Goal: Task Accomplishment & Management: Complete application form

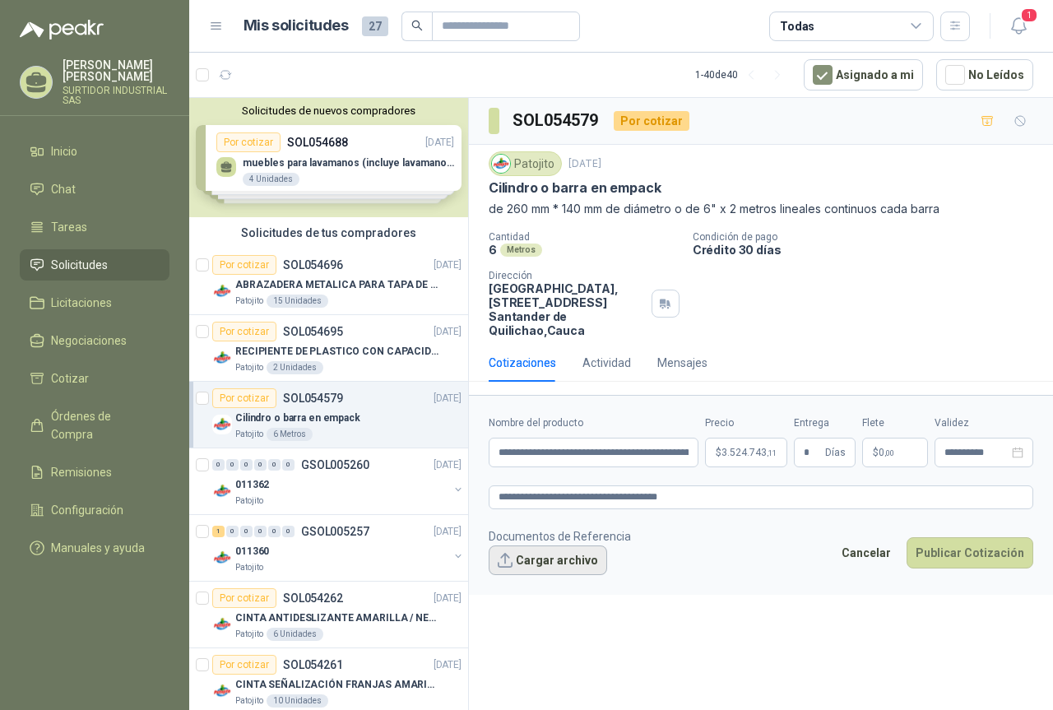
click at [547, 560] on button "Cargar archivo" at bounding box center [548, 561] width 119 height 30
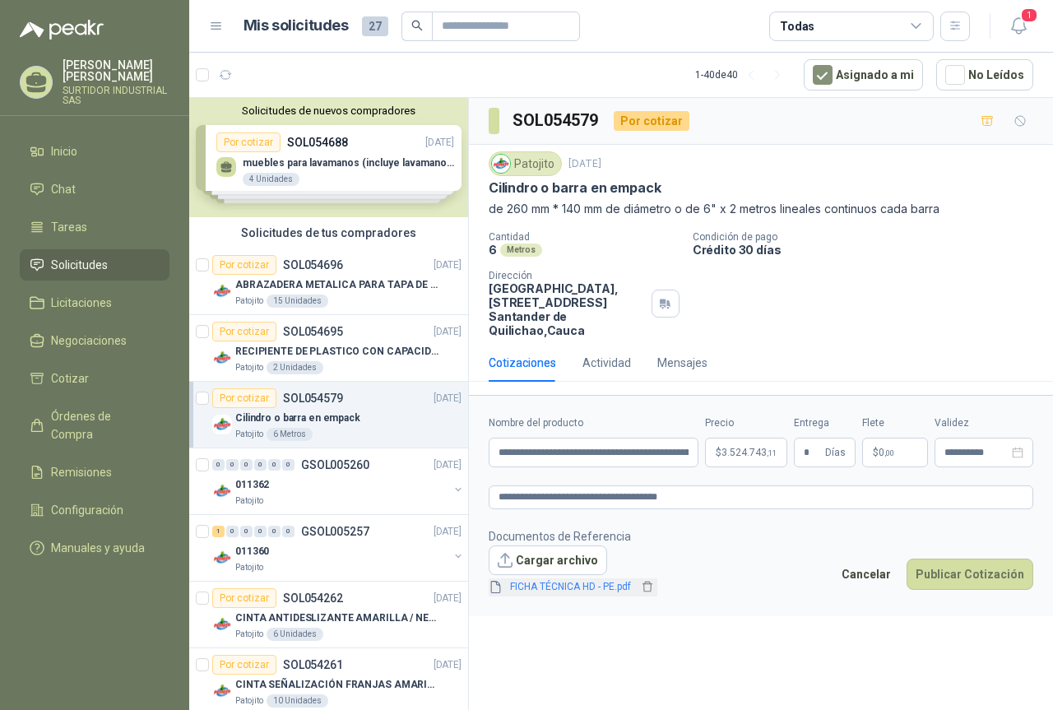
click at [591, 589] on link "FICHA TÉCNICA HD - PE.pdf" at bounding box center [571, 587] width 134 height 16
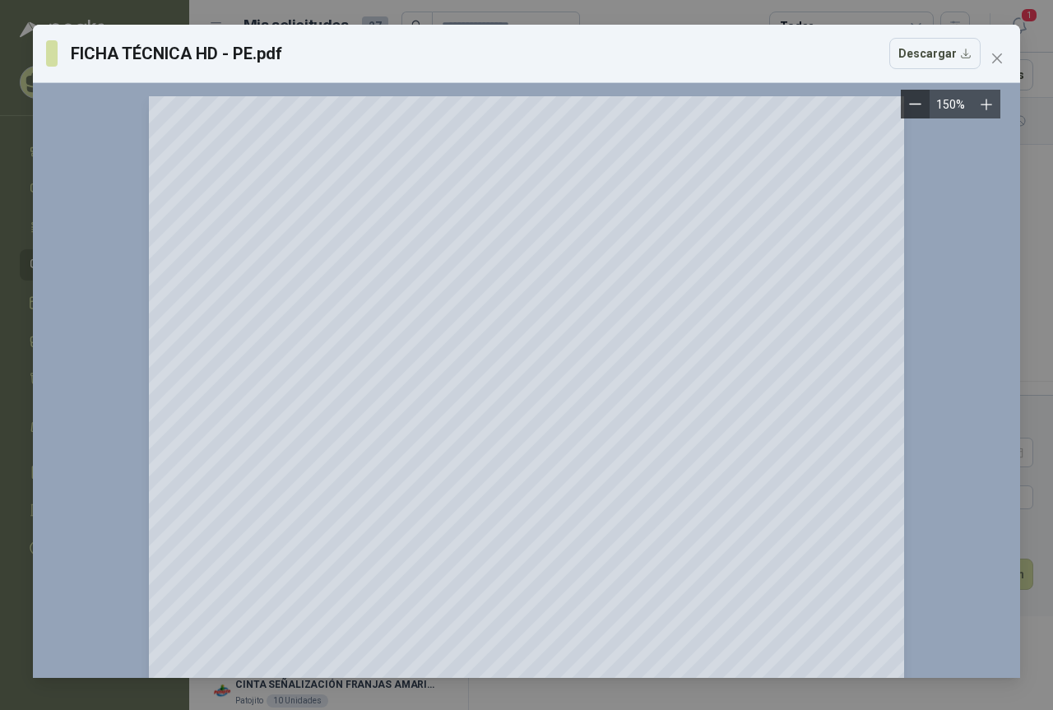
click at [911, 107] on icon "Zoom out" at bounding box center [915, 104] width 12 height 12
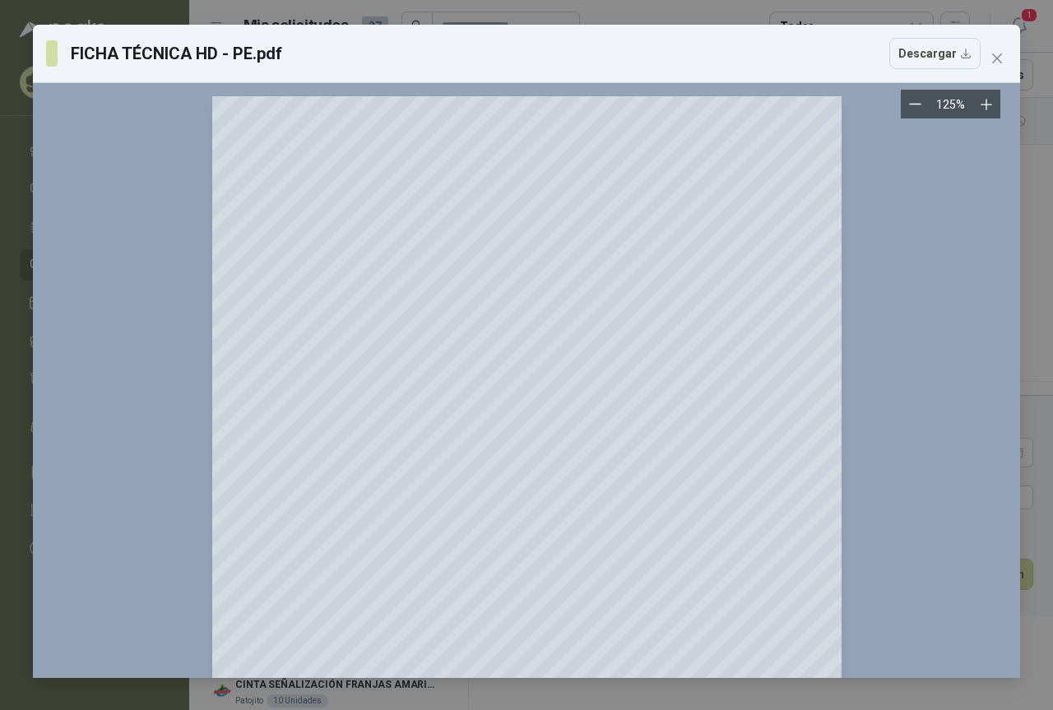
scroll to position [82, 0]
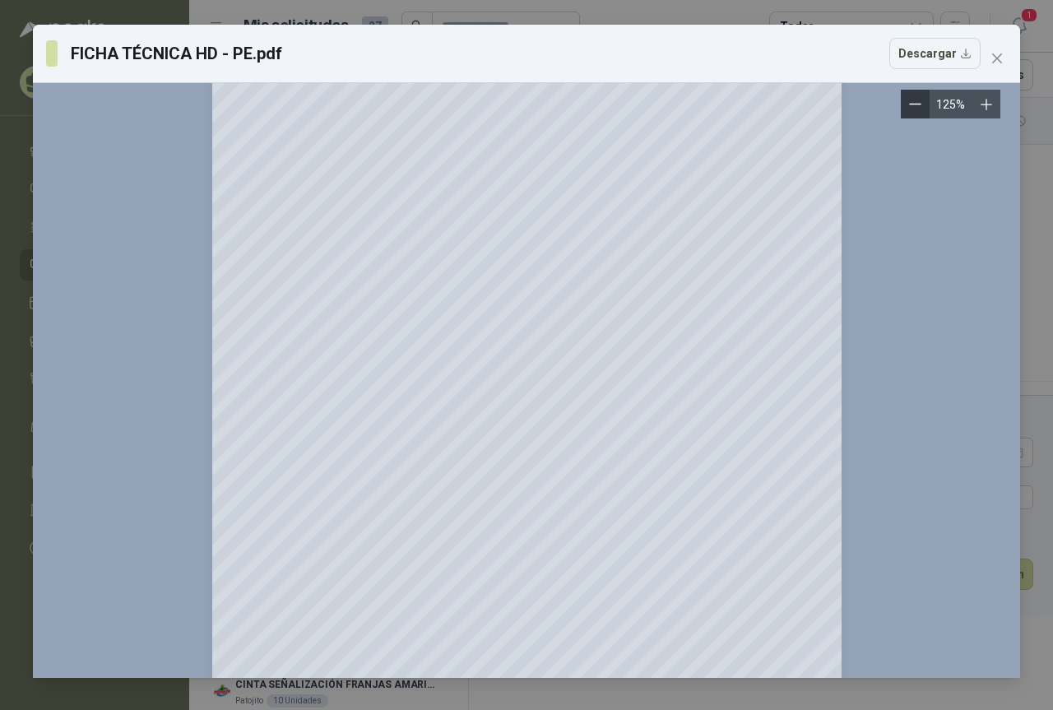
click at [917, 100] on icon "Zoom out" at bounding box center [915, 104] width 12 height 12
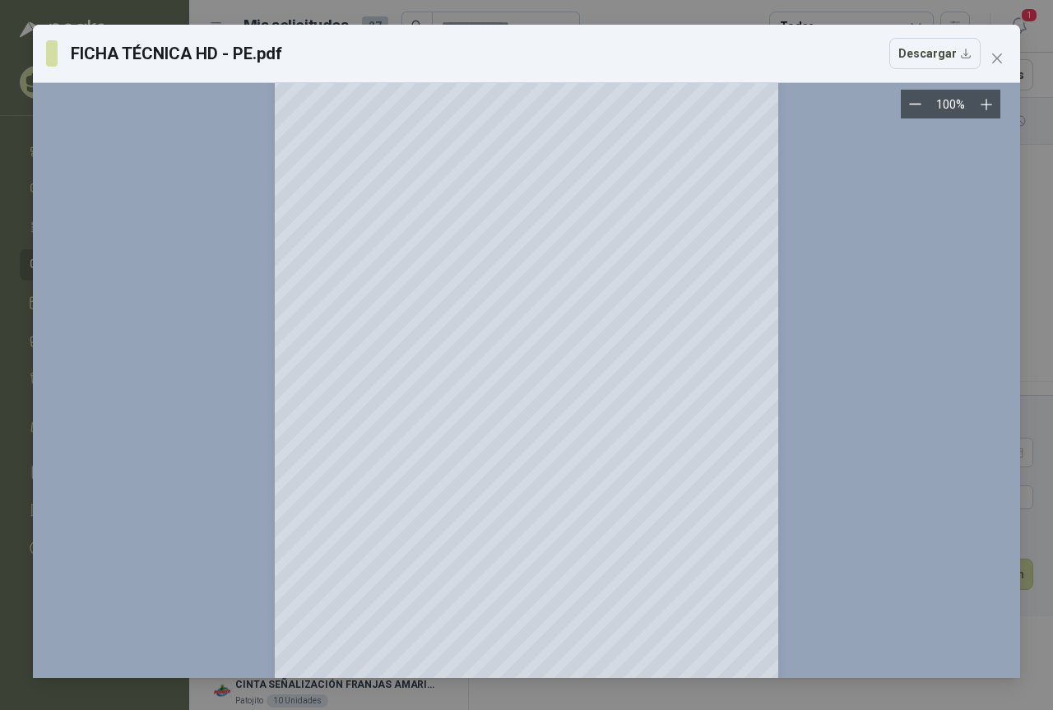
scroll to position [83, 0]
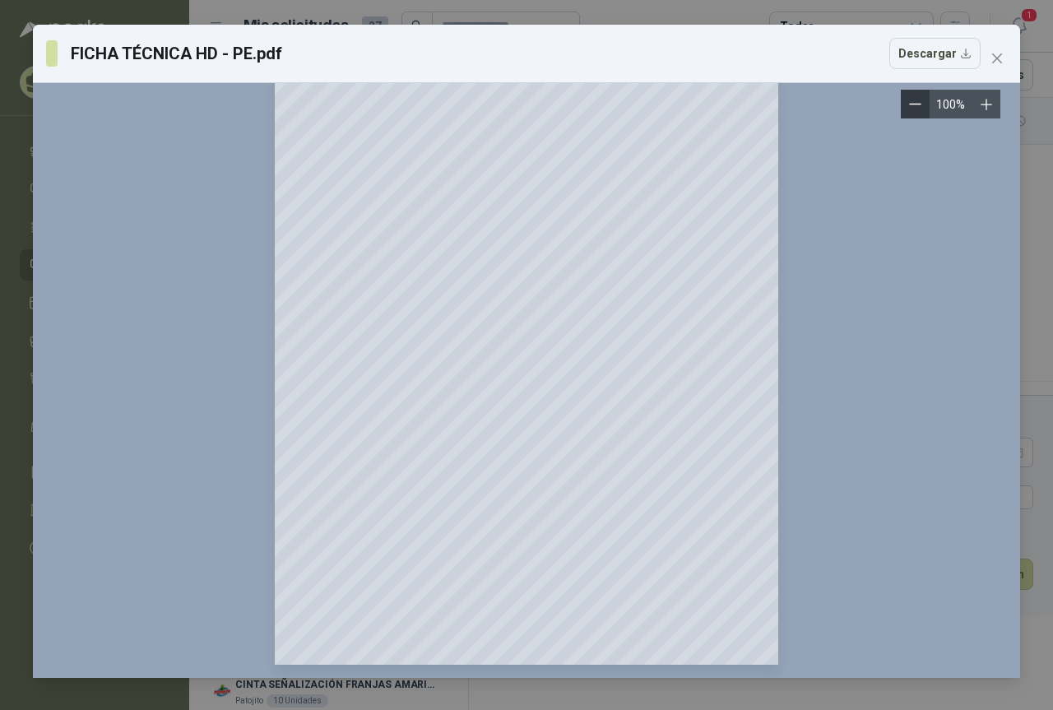
click at [927, 96] on button "Zoom out" at bounding box center [915, 104] width 29 height 29
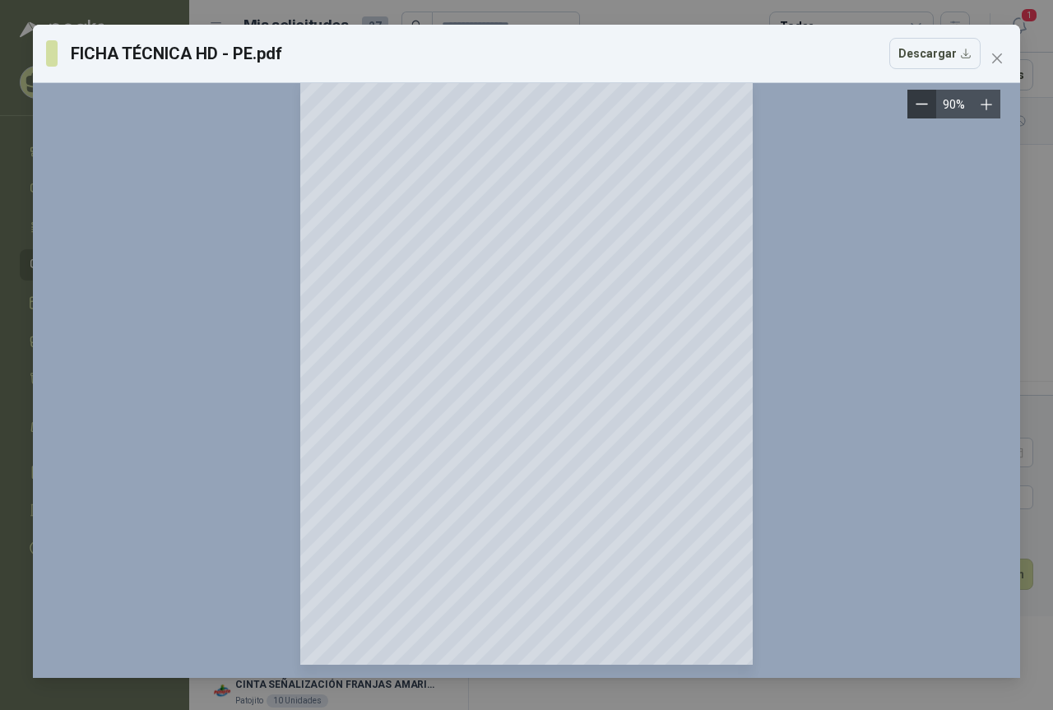
scroll to position [17, 0]
click at [911, 61] on button "Descargar" at bounding box center [935, 53] width 91 height 31
click at [1004, 57] on span "Close" at bounding box center [997, 58] width 26 height 13
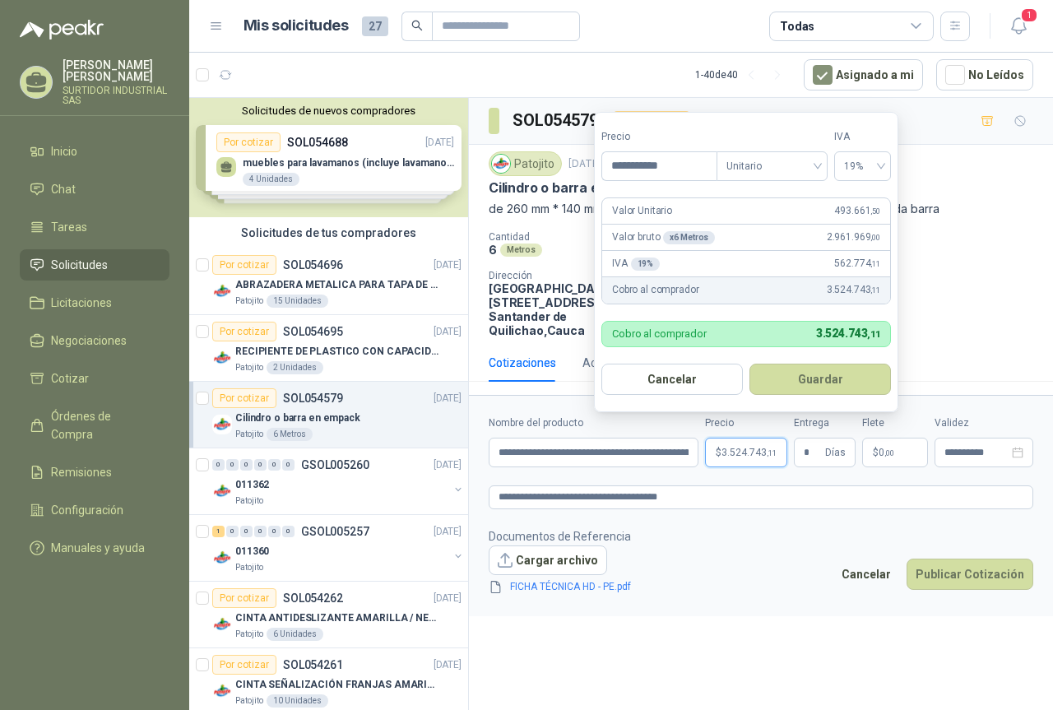
click at [738, 448] on span "3.524.743 ,11" at bounding box center [749, 453] width 55 height 10
click at [774, 594] on footer "Documentos de Referencia Cargar archivo FICHA TÉCNICA HD - PE.pdf Cancelar Publ…" at bounding box center [761, 562] width 545 height 69
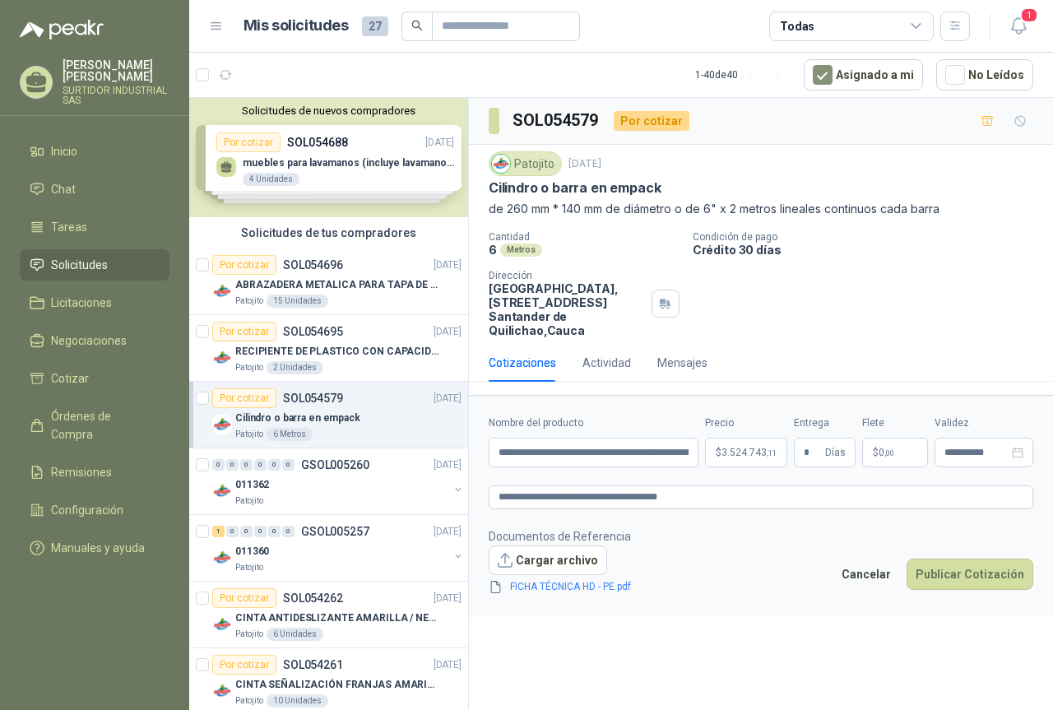
click at [774, 594] on footer "Documentos de Referencia Cargar archivo FICHA TÉCNICA HD - PE.pdf Cancelar Publ…" at bounding box center [761, 562] width 545 height 69
click at [939, 574] on button "Publicar Cotización" at bounding box center [970, 574] width 127 height 31
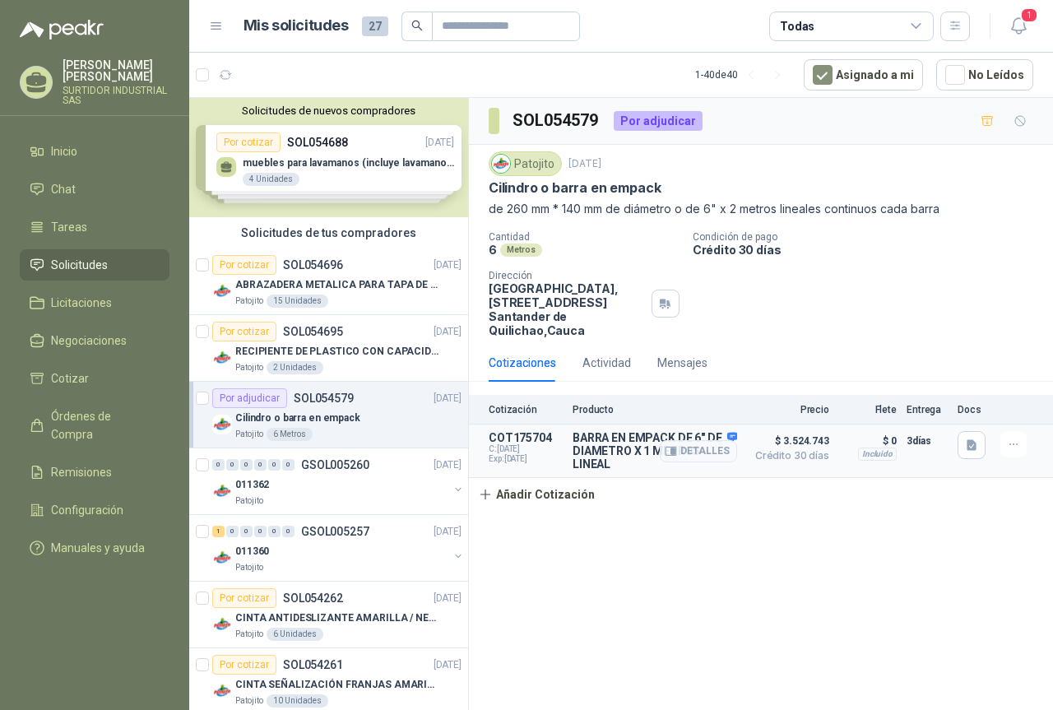
click at [733, 437] on div "Detalles" at bounding box center [698, 451] width 77 height 40
click at [714, 458] on button "Detalles" at bounding box center [698, 451] width 77 height 22
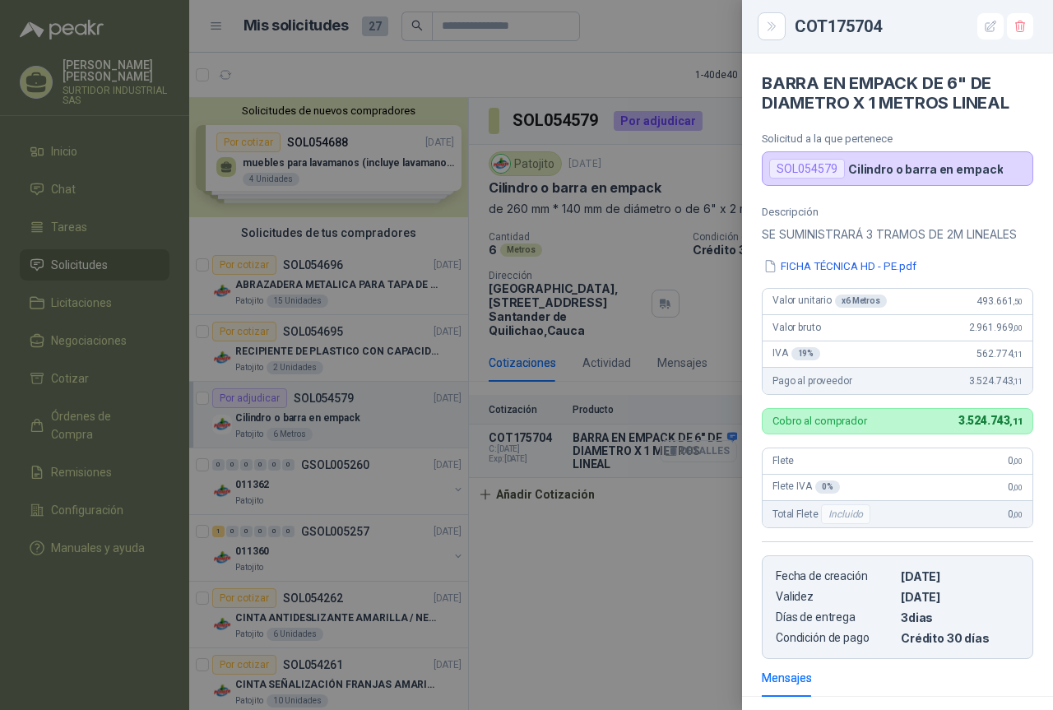
scroll to position [234, 0]
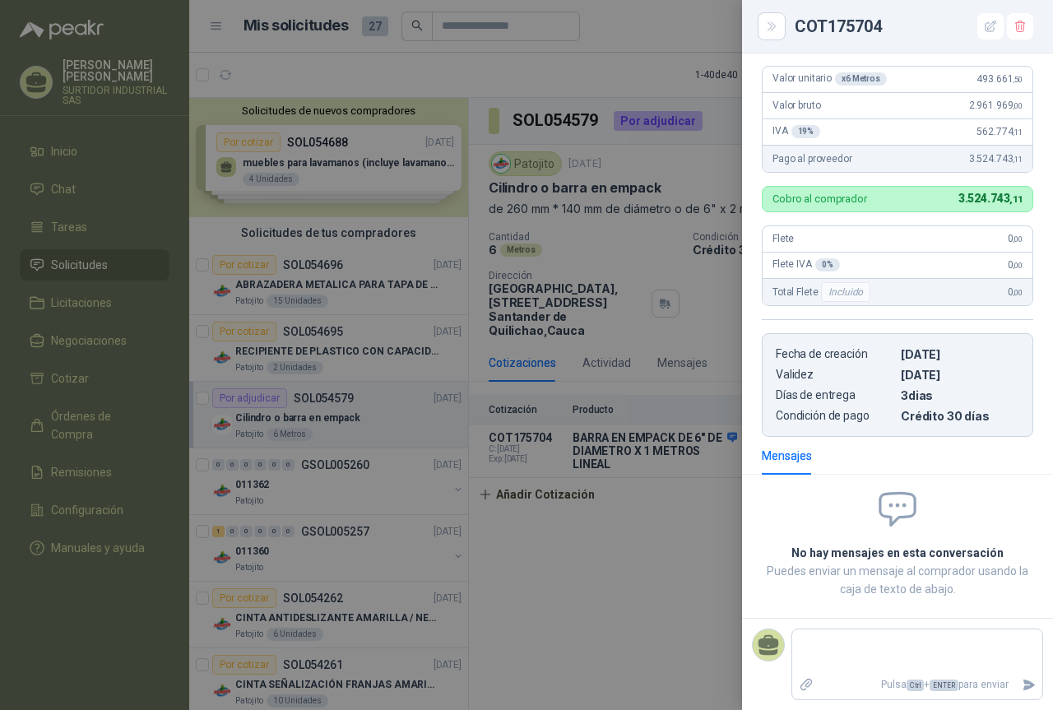
click at [640, 46] on div at bounding box center [526, 355] width 1053 height 710
